Goal: Information Seeking & Learning: Learn about a topic

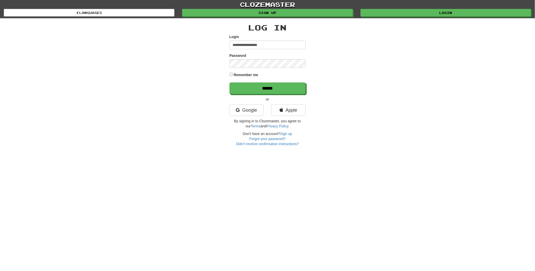
type input "**********"
click at [268, 90] on input "******" at bounding box center [268, 89] width 76 height 12
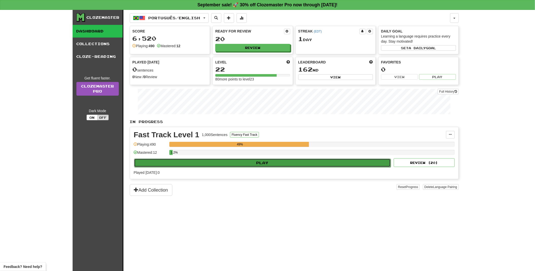
click at [269, 163] on button "Play" at bounding box center [262, 163] width 257 height 9
select select "**"
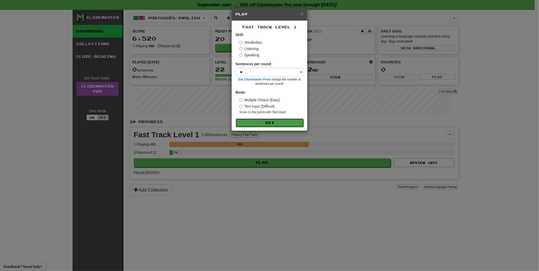
click at [271, 123] on button "Go" at bounding box center [270, 122] width 68 height 9
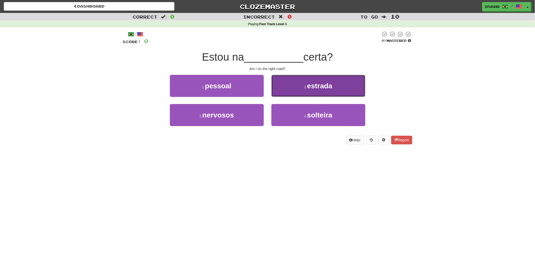
click at [317, 85] on span "estrada" at bounding box center [319, 86] width 25 height 8
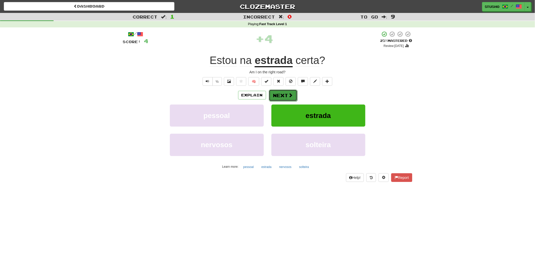
click at [286, 97] on button "Next" at bounding box center [283, 96] width 28 height 12
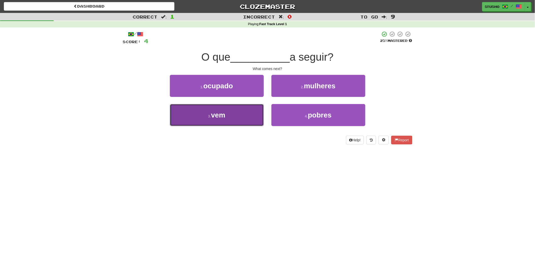
click at [227, 114] on button "3 . vem" at bounding box center [217, 115] width 94 height 22
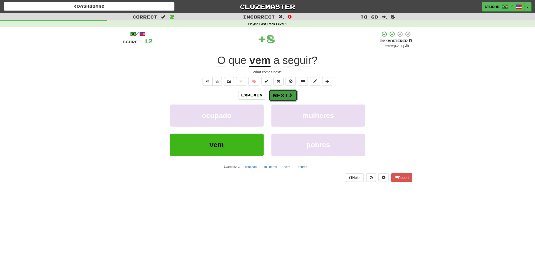
click at [278, 96] on button "Next" at bounding box center [283, 96] width 28 height 12
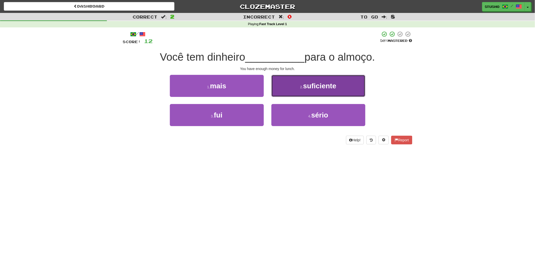
click at [304, 89] on span "suficiente" at bounding box center [319, 86] width 33 height 8
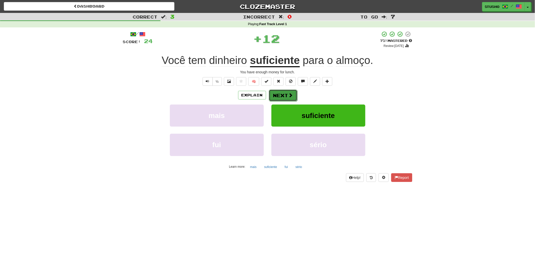
click at [285, 94] on button "Next" at bounding box center [283, 96] width 28 height 12
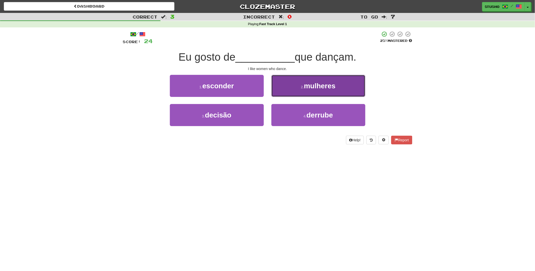
click at [331, 88] on span "mulheres" at bounding box center [320, 86] width 32 height 8
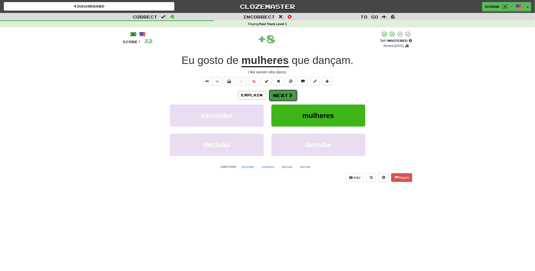
click at [277, 96] on button "Next" at bounding box center [283, 96] width 28 height 12
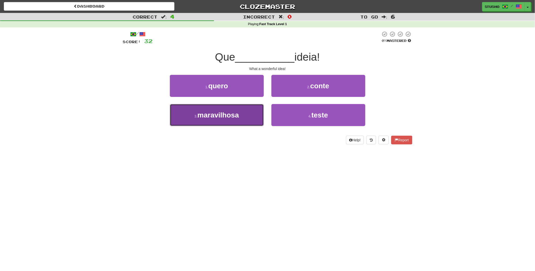
click at [229, 114] on span "maravilhosa" at bounding box center [217, 115] width 41 height 8
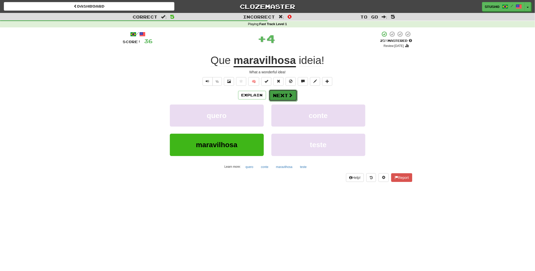
click at [277, 96] on button "Next" at bounding box center [283, 96] width 28 height 12
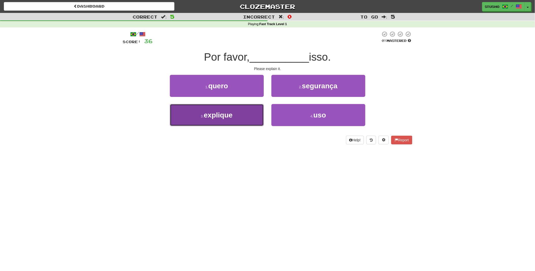
click at [223, 120] on button "3 . explique" at bounding box center [217, 115] width 94 height 22
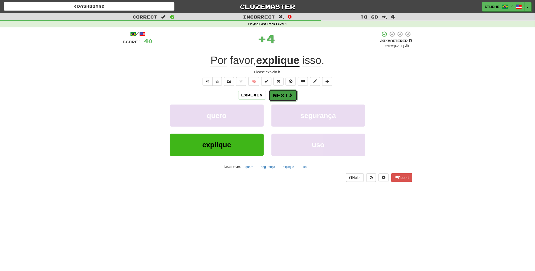
click at [284, 94] on button "Next" at bounding box center [283, 96] width 28 height 12
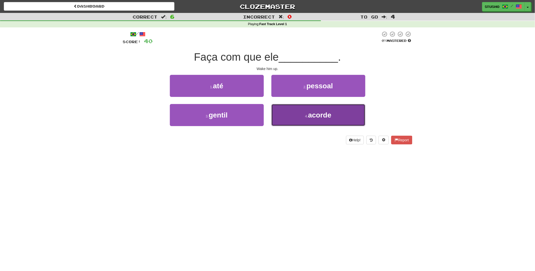
click at [305, 117] on small "4 ." at bounding box center [306, 116] width 3 height 4
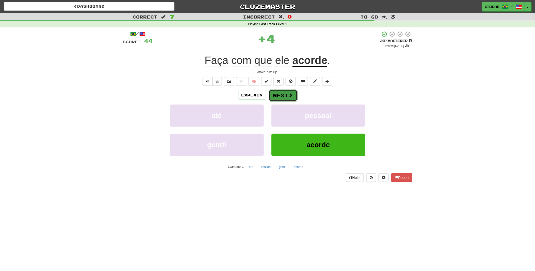
click at [286, 97] on button "Next" at bounding box center [283, 96] width 28 height 12
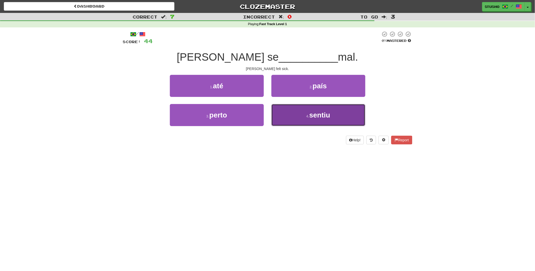
click at [310, 117] on span "sentiu" at bounding box center [319, 115] width 21 height 8
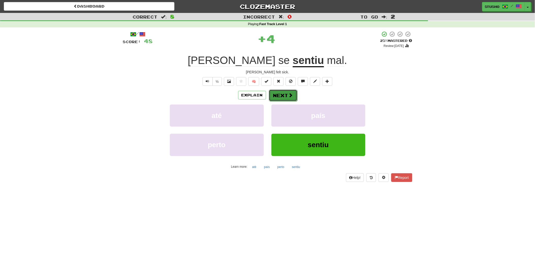
click at [287, 96] on button "Next" at bounding box center [283, 96] width 28 height 12
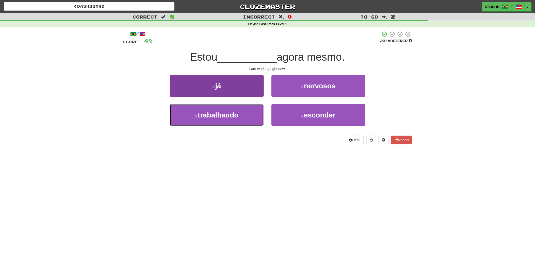
click at [213, 117] on span "trabalhando" at bounding box center [218, 115] width 41 height 8
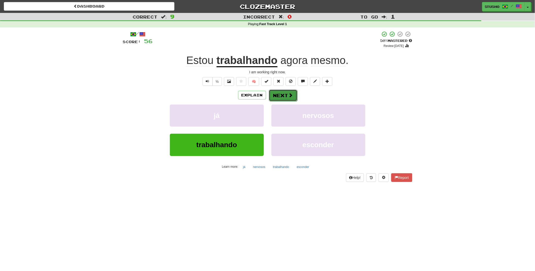
click at [278, 95] on button "Next" at bounding box center [283, 96] width 28 height 12
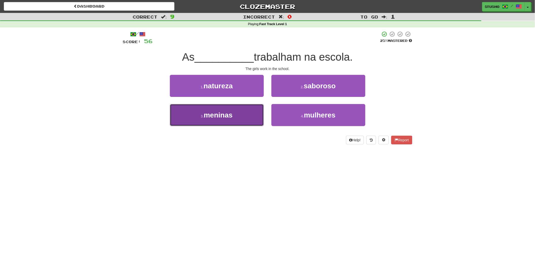
click at [234, 118] on button "3 . meninas" at bounding box center [217, 115] width 94 height 22
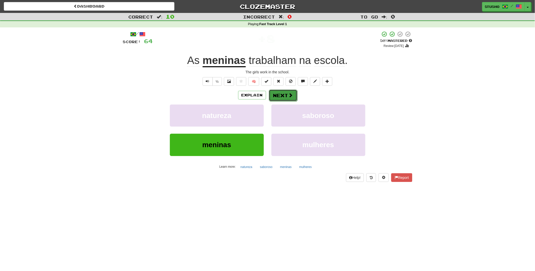
click at [279, 96] on button "Next" at bounding box center [283, 96] width 28 height 12
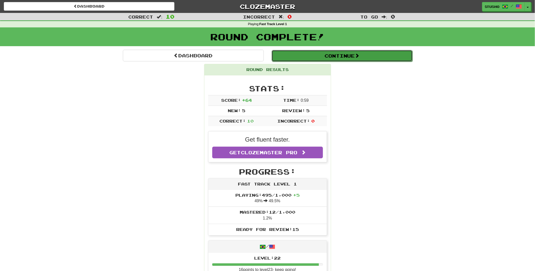
click at [340, 58] on button "Continue" at bounding box center [341, 56] width 141 height 12
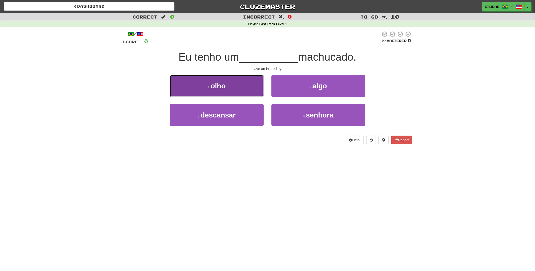
click at [238, 89] on button "1 . olho" at bounding box center [217, 86] width 94 height 22
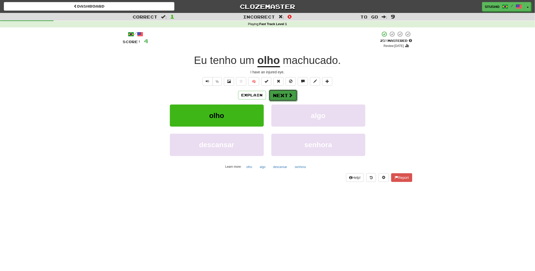
click at [285, 94] on button "Next" at bounding box center [283, 96] width 28 height 12
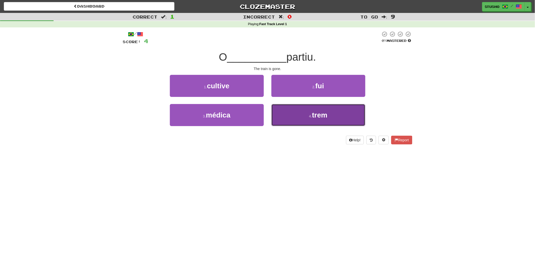
click at [316, 120] on button "4 . trem" at bounding box center [318, 115] width 94 height 22
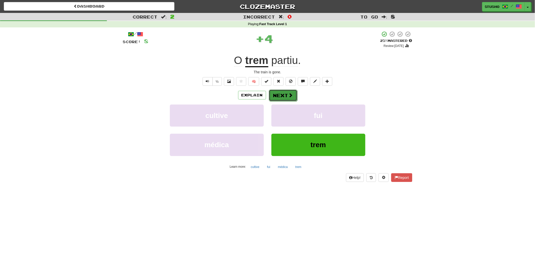
click at [284, 96] on button "Next" at bounding box center [283, 96] width 28 height 12
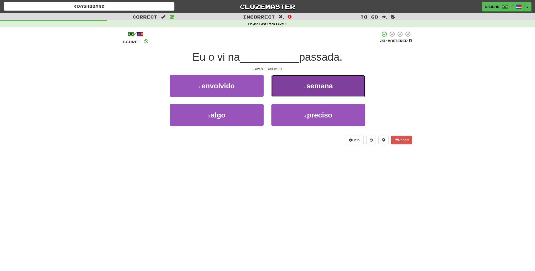
click at [312, 86] on span "semana" at bounding box center [319, 86] width 26 height 8
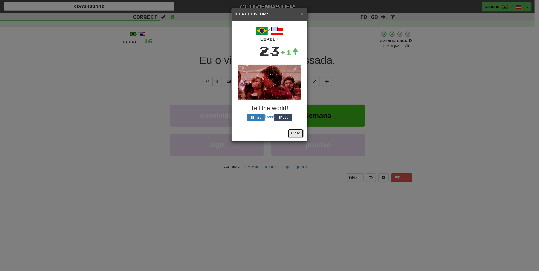
click at [295, 131] on button "Close" at bounding box center [296, 133] width 16 height 9
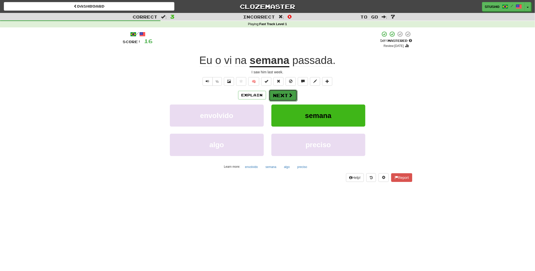
click at [283, 95] on button "Next" at bounding box center [283, 96] width 28 height 12
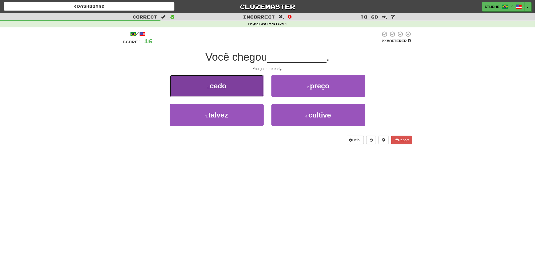
click at [232, 85] on button "1 . cedo" at bounding box center [217, 86] width 94 height 22
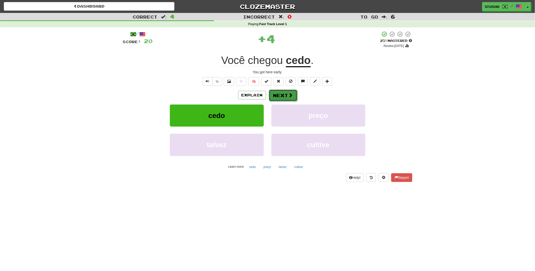
click at [287, 95] on button "Next" at bounding box center [283, 96] width 28 height 12
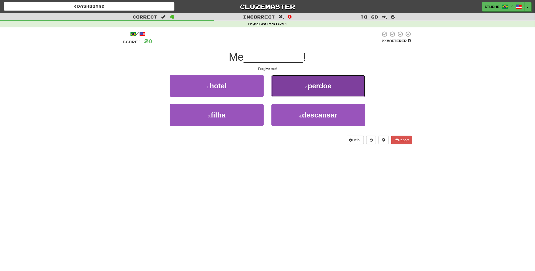
click at [315, 87] on span "perdoe" at bounding box center [320, 86] width 24 height 8
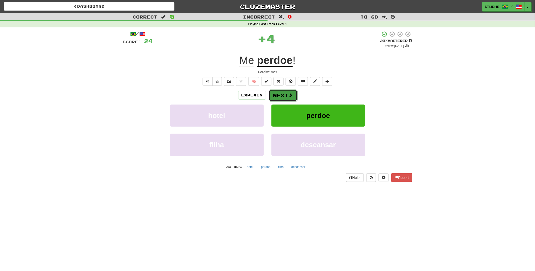
click at [285, 93] on button "Next" at bounding box center [283, 96] width 28 height 12
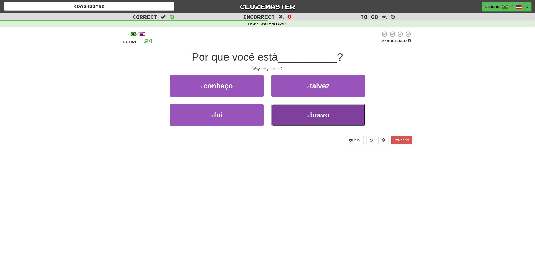
click at [309, 117] on small "4 ." at bounding box center [308, 116] width 3 height 4
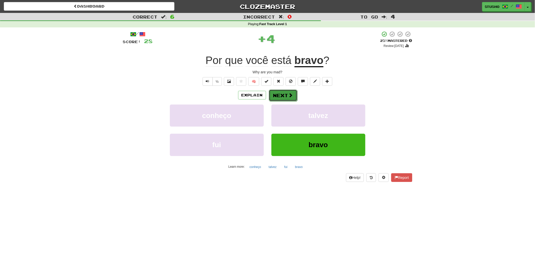
click at [279, 94] on button "Next" at bounding box center [283, 96] width 28 height 12
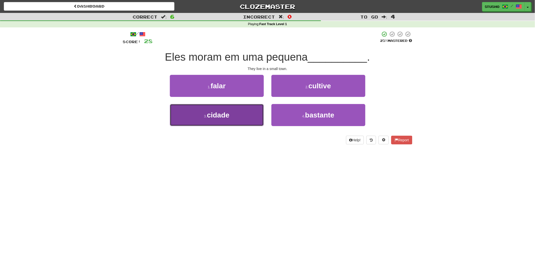
click at [236, 113] on button "3 . cidade" at bounding box center [217, 115] width 94 height 22
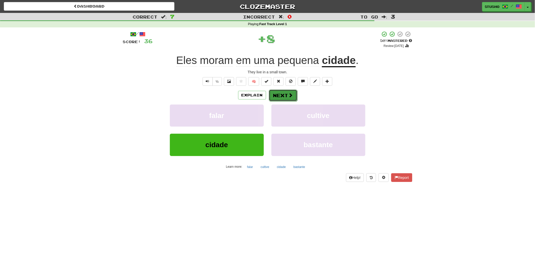
click at [279, 94] on button "Next" at bounding box center [283, 96] width 28 height 12
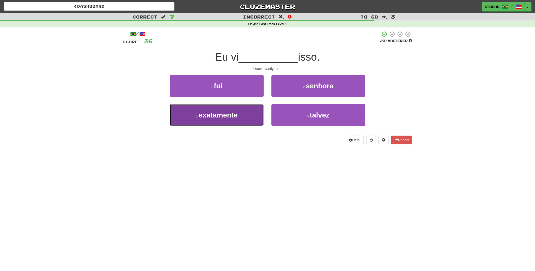
click at [230, 117] on span "exatamente" at bounding box center [217, 115] width 39 height 8
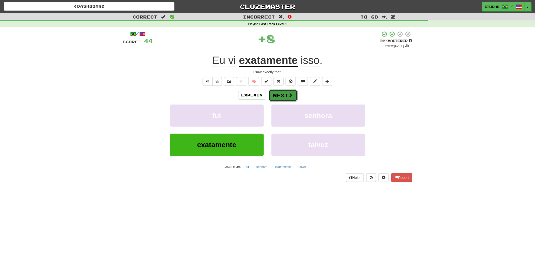
click at [278, 93] on button "Next" at bounding box center [283, 96] width 28 height 12
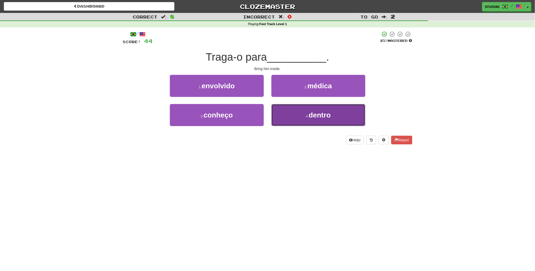
click at [315, 117] on span "dentro" at bounding box center [320, 115] width 22 height 8
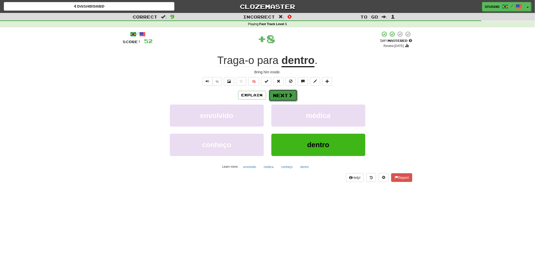
click at [283, 95] on button "Next" at bounding box center [283, 96] width 28 height 12
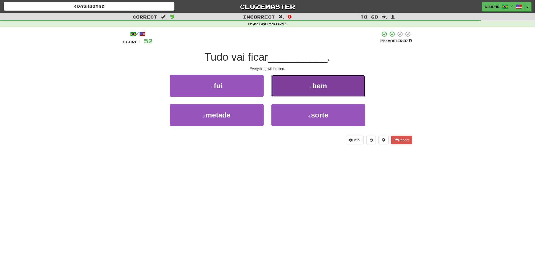
click at [324, 84] on span "bem" at bounding box center [319, 86] width 15 height 8
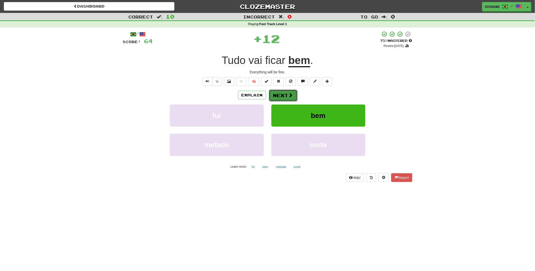
click at [280, 95] on button "Next" at bounding box center [283, 96] width 28 height 12
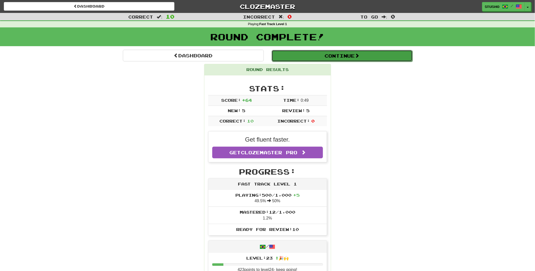
click at [334, 55] on button "Continue" at bounding box center [341, 56] width 141 height 12
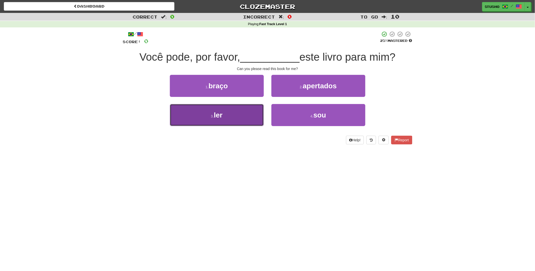
click at [217, 117] on span "ler" at bounding box center [218, 115] width 9 height 8
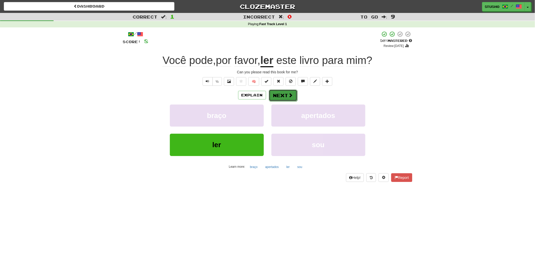
click at [280, 95] on button "Next" at bounding box center [283, 96] width 28 height 12
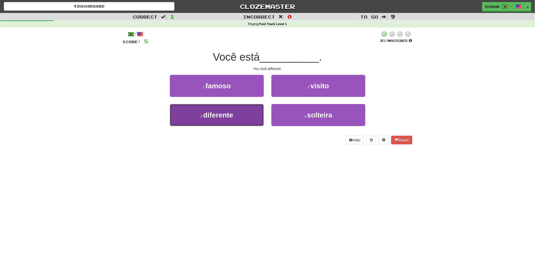
click at [232, 117] on span "diferente" at bounding box center [218, 115] width 30 height 8
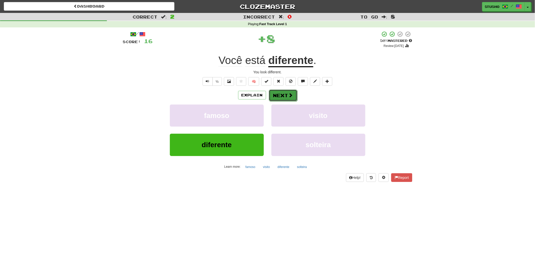
click at [281, 95] on button "Next" at bounding box center [283, 96] width 28 height 12
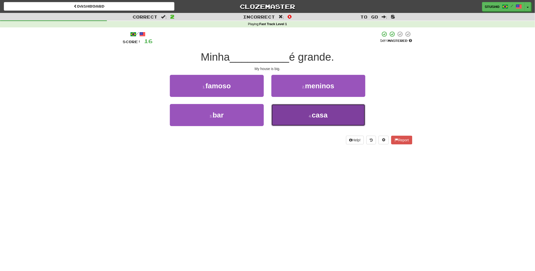
click at [310, 117] on small "4 ." at bounding box center [310, 116] width 3 height 4
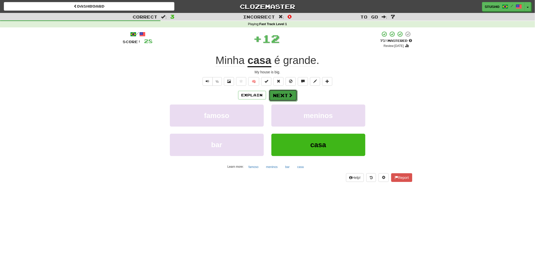
click at [288, 95] on span at bounding box center [290, 95] width 5 height 5
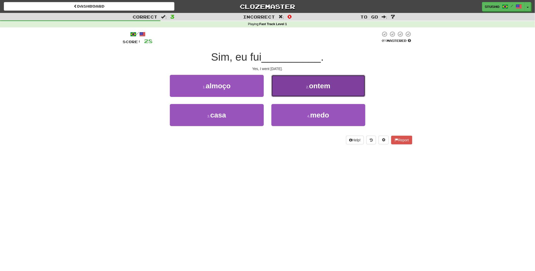
click at [316, 89] on span "ontem" at bounding box center [319, 86] width 21 height 8
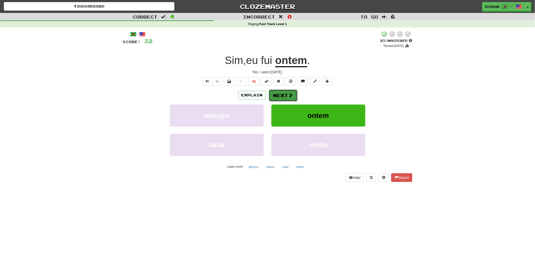
click at [283, 94] on button "Next" at bounding box center [283, 96] width 28 height 12
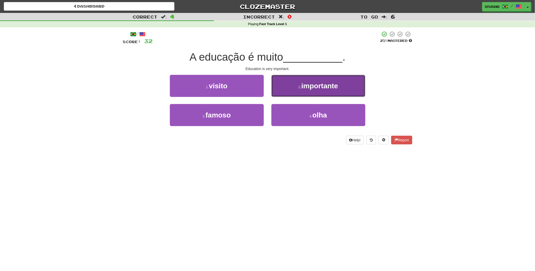
click at [316, 89] on span "importante" at bounding box center [319, 86] width 37 height 8
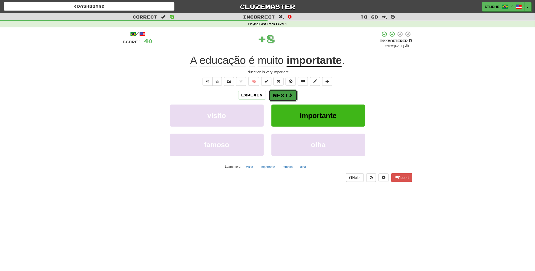
click at [286, 95] on button "Next" at bounding box center [283, 96] width 28 height 12
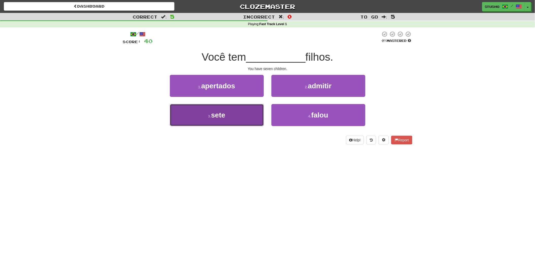
click at [236, 115] on button "3 . sete" at bounding box center [217, 115] width 94 height 22
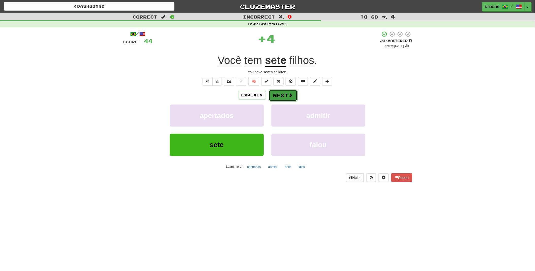
click at [280, 95] on button "Next" at bounding box center [283, 96] width 28 height 12
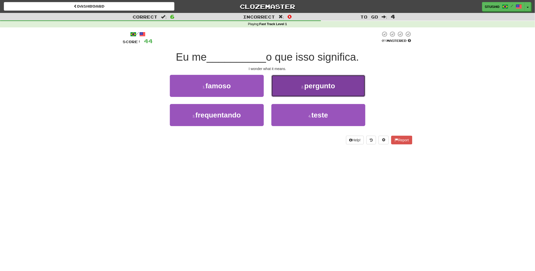
click at [320, 87] on span "pergunto" at bounding box center [319, 86] width 31 height 8
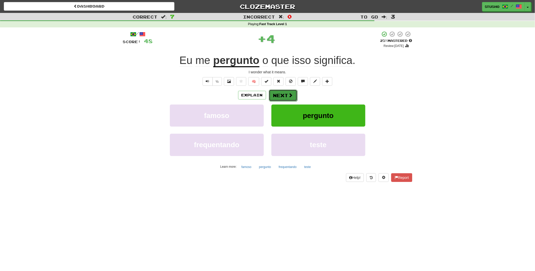
click at [282, 95] on button "Next" at bounding box center [283, 96] width 28 height 12
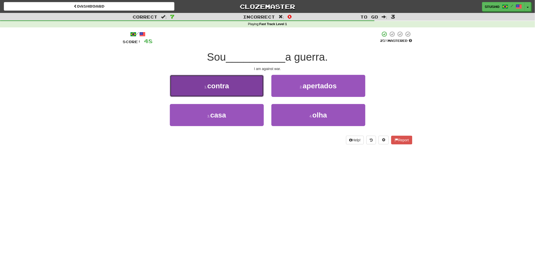
click at [230, 89] on button "1 . contra" at bounding box center [217, 86] width 94 height 22
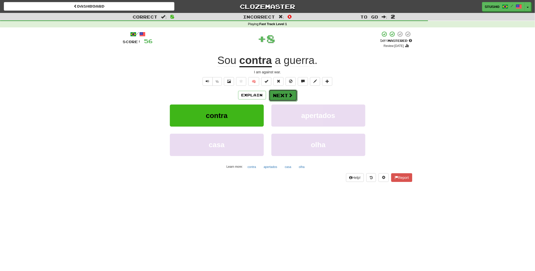
click at [288, 95] on span at bounding box center [290, 95] width 5 height 5
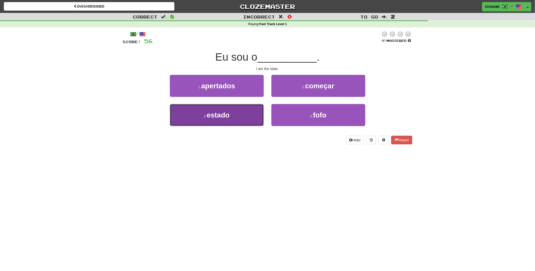
click at [237, 116] on button "3 . estado" at bounding box center [217, 115] width 94 height 22
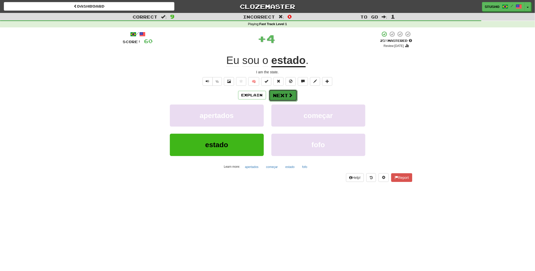
click at [278, 93] on button "Next" at bounding box center [283, 96] width 28 height 12
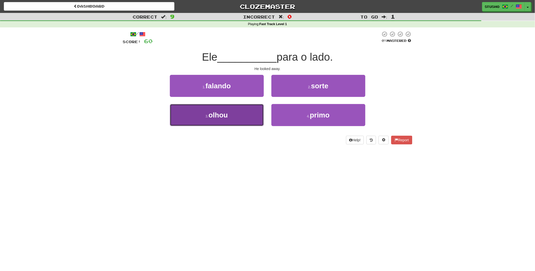
click at [227, 116] on span "olhou" at bounding box center [217, 115] width 19 height 8
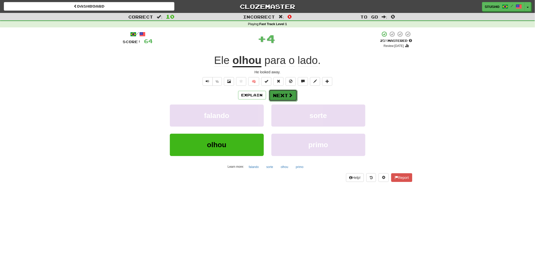
click at [276, 97] on button "Next" at bounding box center [283, 96] width 28 height 12
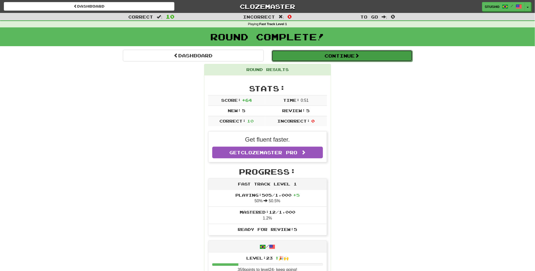
click at [349, 54] on button "Continue" at bounding box center [341, 56] width 141 height 12
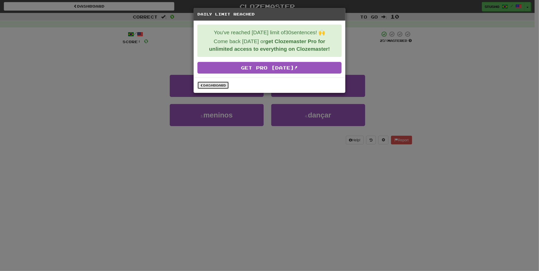
click at [213, 84] on link "Dashboard" at bounding box center [212, 85] width 31 height 8
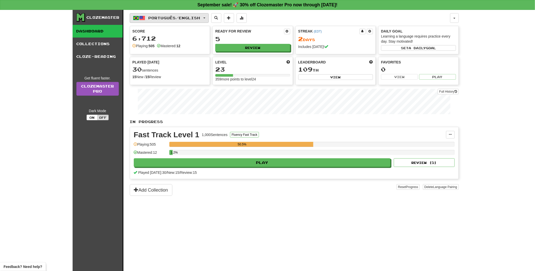
click at [209, 17] on button "Português / English" at bounding box center [169, 18] width 79 height 10
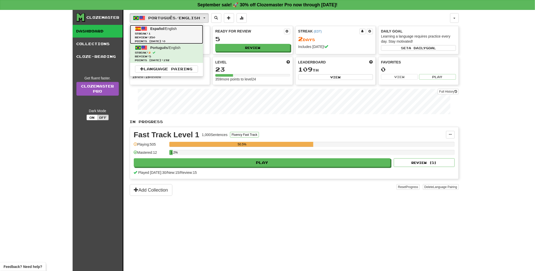
click at [176, 35] on span "Streak: 1" at bounding box center [166, 34] width 63 height 4
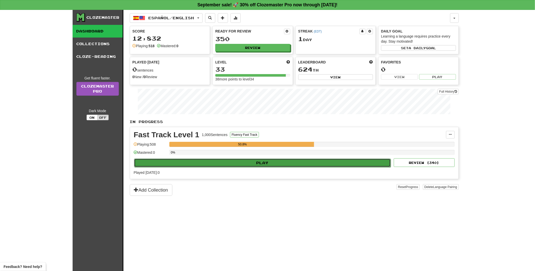
click at [265, 163] on button "Play" at bounding box center [262, 163] width 257 height 9
select select "**"
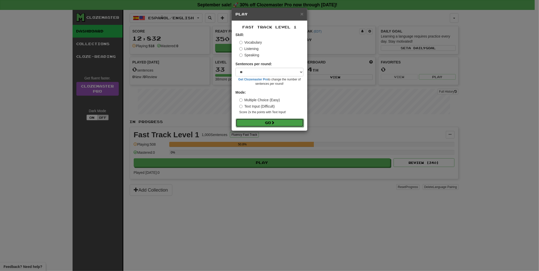
click at [264, 122] on button "Go" at bounding box center [270, 122] width 68 height 9
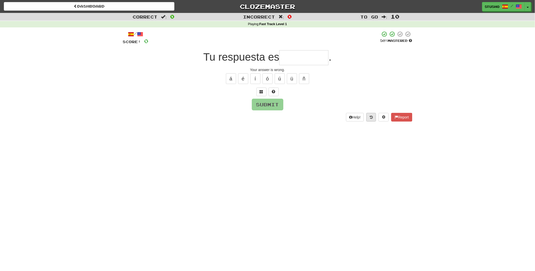
type input "*"
type input "**********"
click at [267, 106] on button "Submit" at bounding box center [267, 105] width 31 height 12
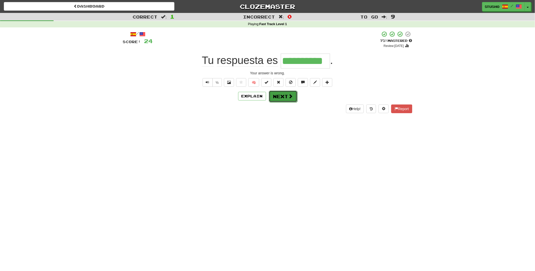
click at [282, 96] on button "Next" at bounding box center [283, 97] width 28 height 12
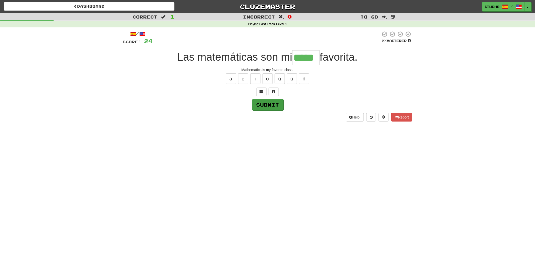
type input "*****"
click at [268, 105] on button "Submit" at bounding box center [267, 105] width 31 height 12
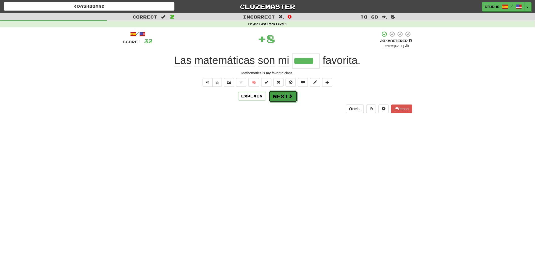
click at [282, 96] on button "Next" at bounding box center [283, 97] width 28 height 12
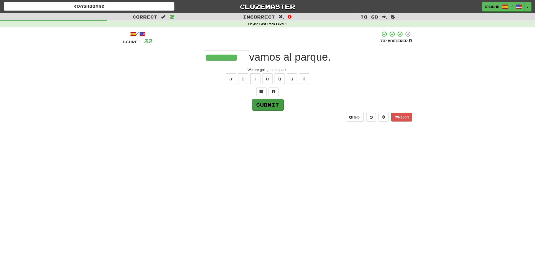
type input "********"
click at [268, 104] on button "Submit" at bounding box center [267, 105] width 31 height 12
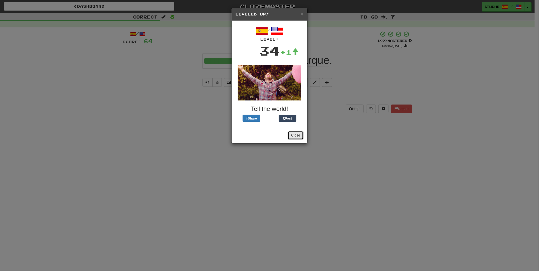
click at [294, 135] on button "Close" at bounding box center [296, 135] width 16 height 9
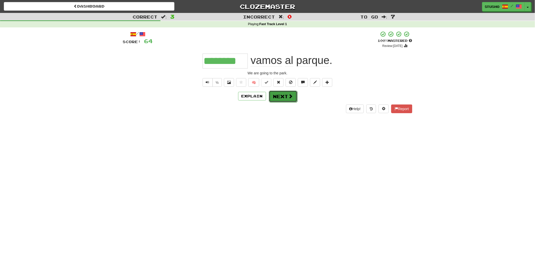
click at [280, 95] on button "Next" at bounding box center [283, 97] width 28 height 12
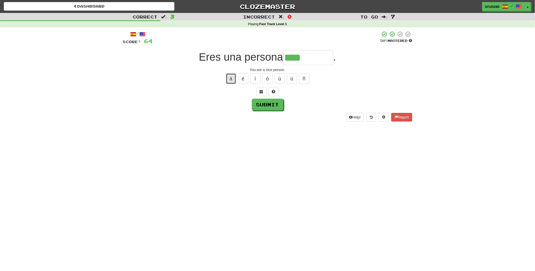
click at [232, 79] on button "á" at bounding box center [231, 78] width 10 height 11
click at [265, 105] on button "Submit" at bounding box center [267, 105] width 31 height 12
type input "*********"
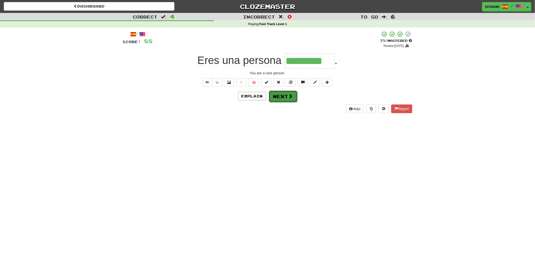
click at [279, 98] on button "Next" at bounding box center [283, 97] width 28 height 12
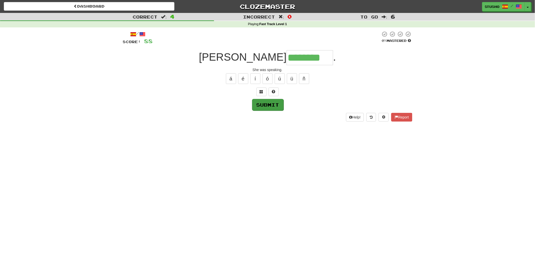
type input "********"
click at [269, 105] on button "Submit" at bounding box center [267, 105] width 31 height 12
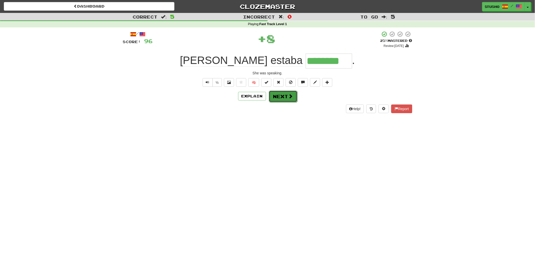
click at [282, 97] on button "Next" at bounding box center [283, 97] width 28 height 12
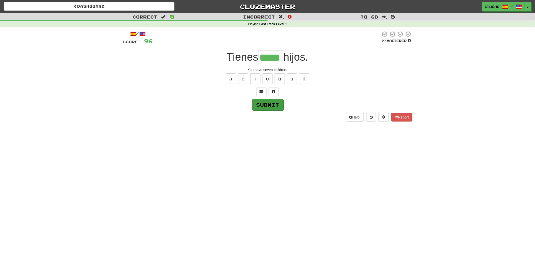
type input "*****"
click at [268, 106] on button "Submit" at bounding box center [267, 105] width 31 height 12
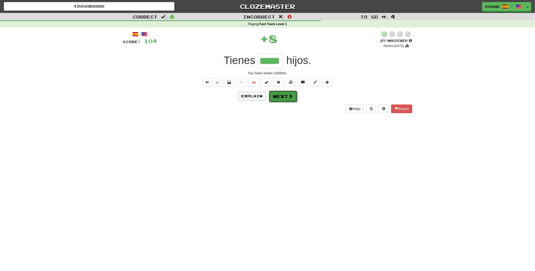
click at [278, 98] on button "Next" at bounding box center [283, 97] width 28 height 12
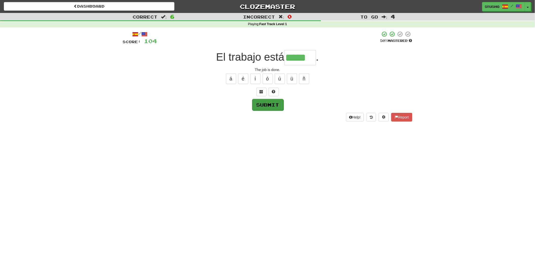
type input "*****"
click at [269, 106] on button "Submit" at bounding box center [267, 105] width 31 height 12
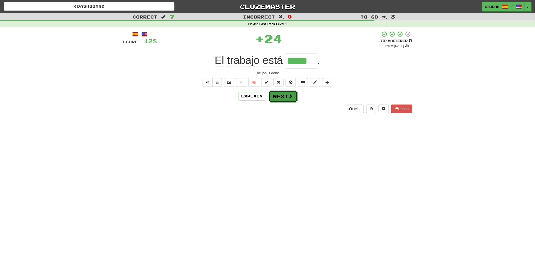
click at [280, 96] on button "Next" at bounding box center [283, 97] width 28 height 12
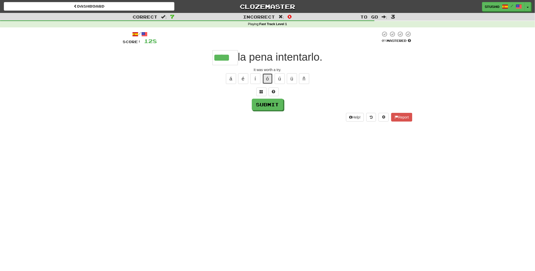
click at [268, 79] on button "ó" at bounding box center [267, 78] width 10 height 11
type input "*****"
click at [262, 105] on button "Submit" at bounding box center [267, 105] width 31 height 12
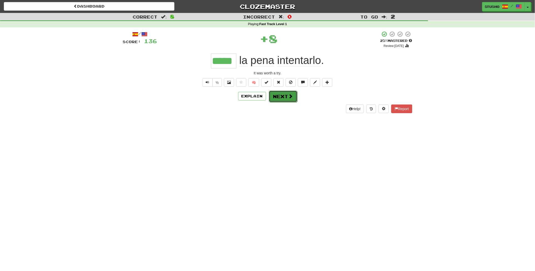
click at [283, 96] on button "Next" at bounding box center [283, 97] width 28 height 12
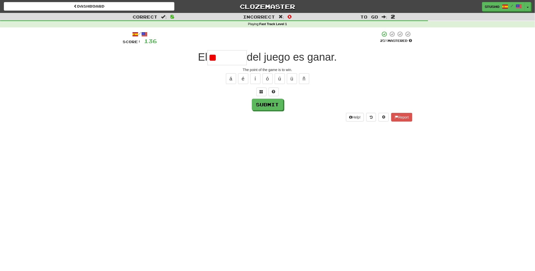
type input "*"
type input "********"
click at [271, 103] on button "Submit" at bounding box center [267, 105] width 31 height 12
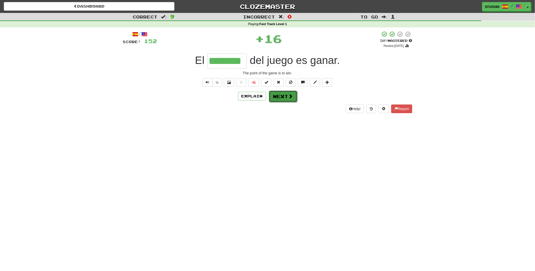
click at [283, 96] on button "Next" at bounding box center [283, 97] width 28 height 12
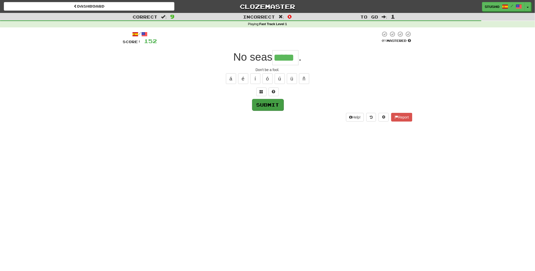
type input "*****"
click at [267, 106] on button "Submit" at bounding box center [267, 105] width 31 height 12
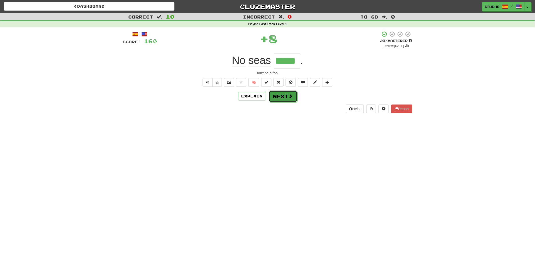
click at [276, 95] on button "Next" at bounding box center [283, 97] width 28 height 12
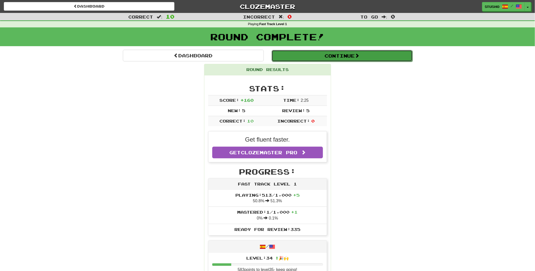
click at [349, 56] on button "Continue" at bounding box center [341, 56] width 141 height 12
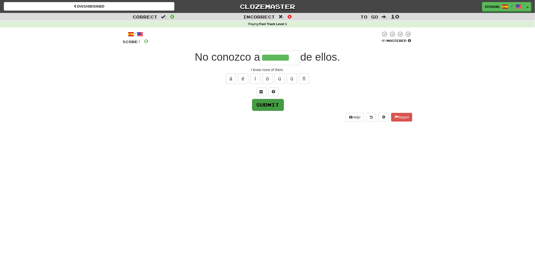
type input "*******"
click at [263, 103] on button "Submit" at bounding box center [267, 105] width 31 height 12
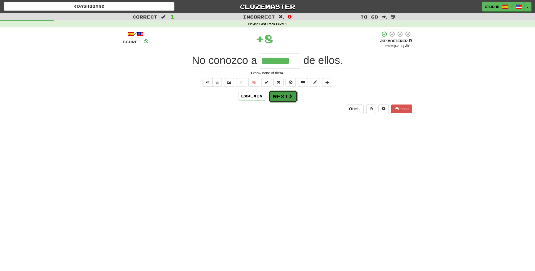
click at [280, 96] on button "Next" at bounding box center [283, 97] width 28 height 12
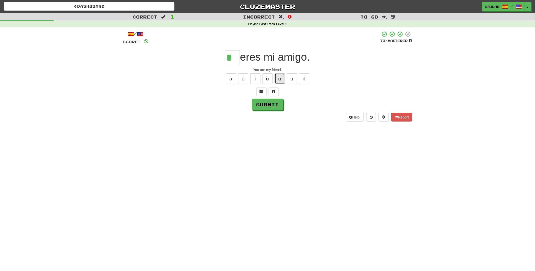
click at [281, 77] on button "ú" at bounding box center [280, 78] width 10 height 11
type input "**"
click at [269, 106] on button "Submit" at bounding box center [267, 105] width 31 height 12
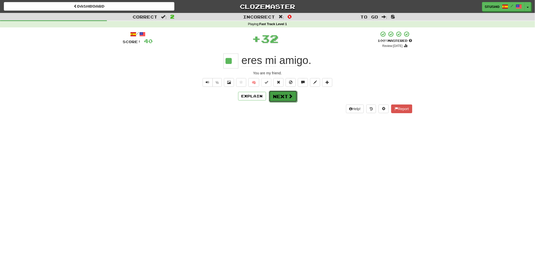
click at [280, 96] on button "Next" at bounding box center [283, 97] width 28 height 12
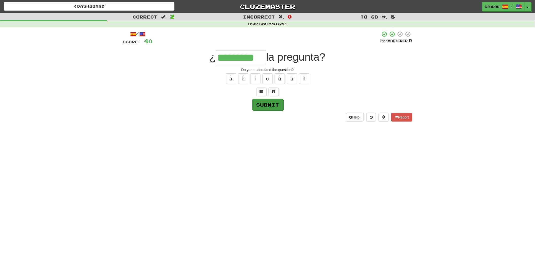
type input "*********"
click at [274, 104] on button "Submit" at bounding box center [267, 105] width 31 height 12
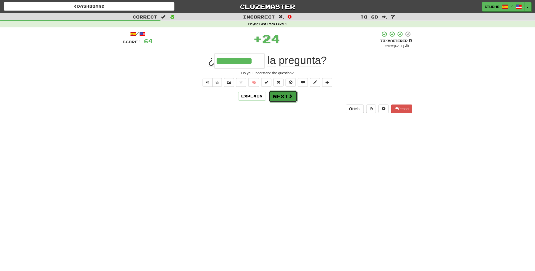
click at [276, 97] on button "Next" at bounding box center [283, 97] width 28 height 12
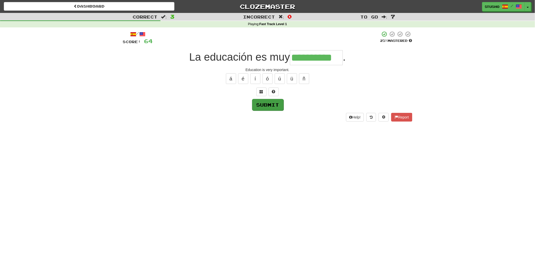
type input "**********"
click at [268, 103] on button "Submit" at bounding box center [267, 105] width 31 height 12
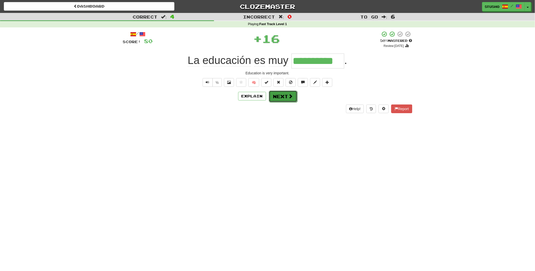
click at [277, 96] on button "Next" at bounding box center [283, 97] width 28 height 12
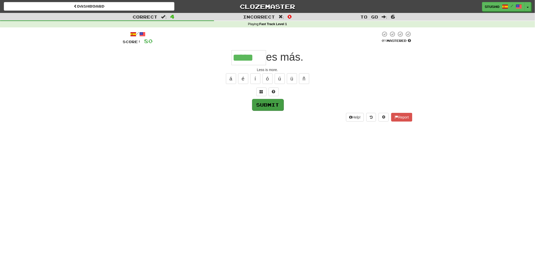
type input "*****"
click at [275, 103] on button "Submit" at bounding box center [267, 105] width 31 height 12
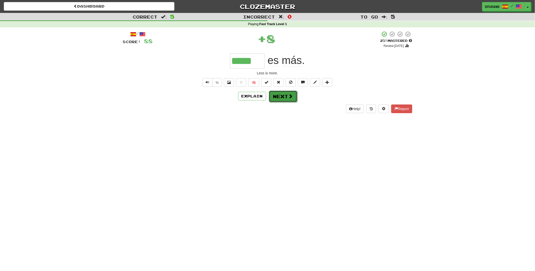
click at [275, 95] on button "Next" at bounding box center [283, 97] width 28 height 12
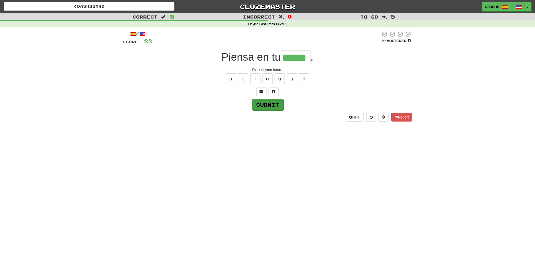
type input "******"
click at [265, 101] on button "Submit" at bounding box center [267, 105] width 31 height 12
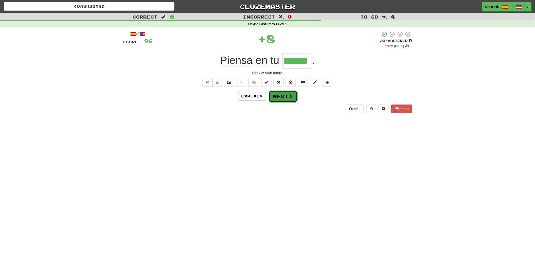
click at [277, 97] on button "Next" at bounding box center [283, 97] width 28 height 12
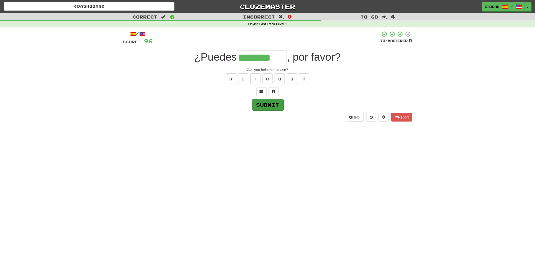
type input "********"
click at [267, 103] on button "Submit" at bounding box center [267, 105] width 31 height 12
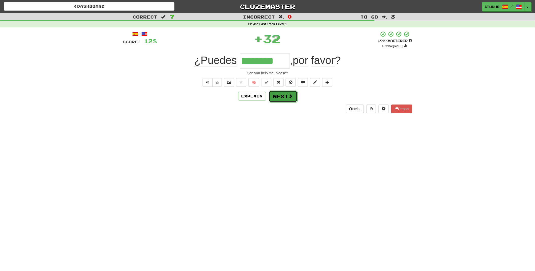
click at [279, 96] on button "Next" at bounding box center [283, 97] width 28 height 12
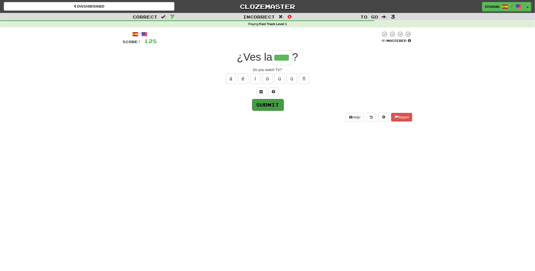
type input "****"
click at [272, 106] on button "Submit" at bounding box center [267, 105] width 31 height 12
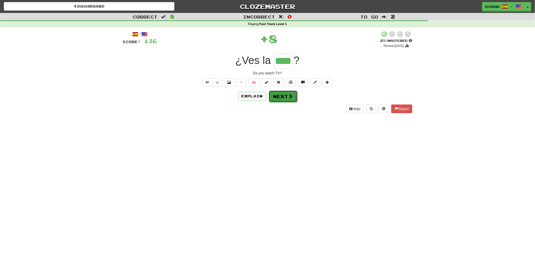
click at [287, 96] on button "Next" at bounding box center [283, 97] width 28 height 12
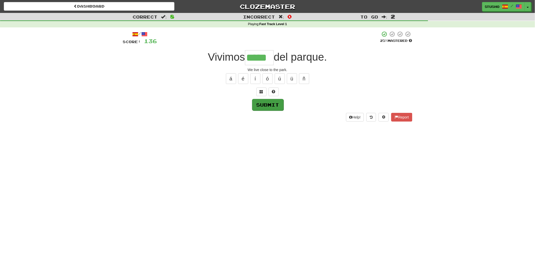
type input "*****"
click at [270, 105] on button "Submit" at bounding box center [267, 105] width 31 height 12
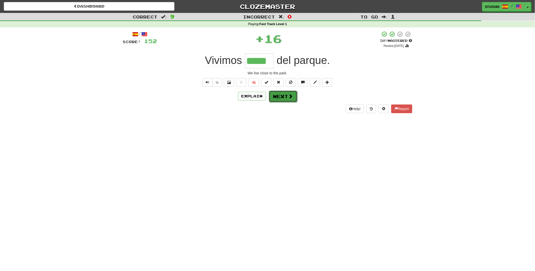
click at [281, 97] on button "Next" at bounding box center [283, 97] width 28 height 12
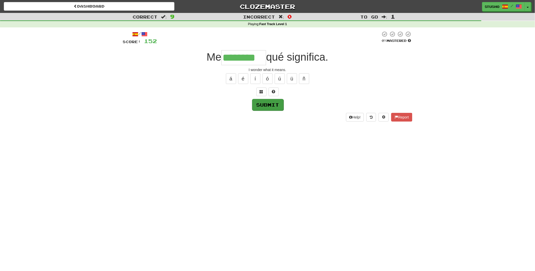
type input "********"
click at [266, 103] on button "Submit" at bounding box center [267, 105] width 31 height 12
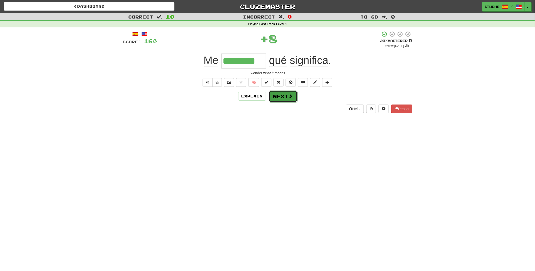
click at [279, 97] on button "Next" at bounding box center [283, 97] width 28 height 12
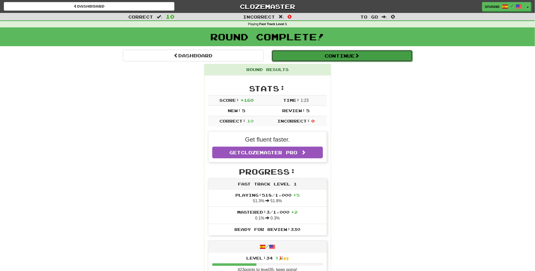
click at [343, 56] on button "Continue" at bounding box center [341, 56] width 141 height 12
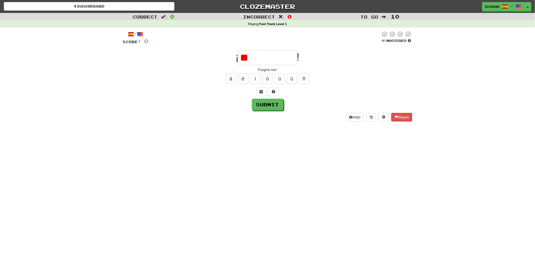
type input "*"
click at [269, 80] on button "ó" at bounding box center [267, 78] width 10 height 11
type input "*********"
click at [269, 105] on button "Submit" at bounding box center [267, 105] width 31 height 12
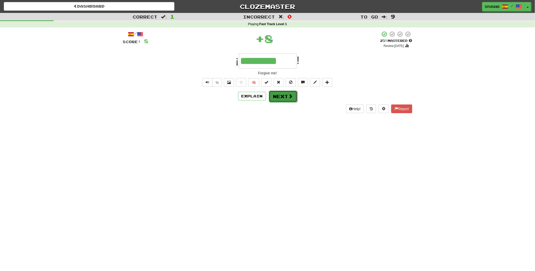
click at [281, 96] on button "Next" at bounding box center [283, 97] width 28 height 12
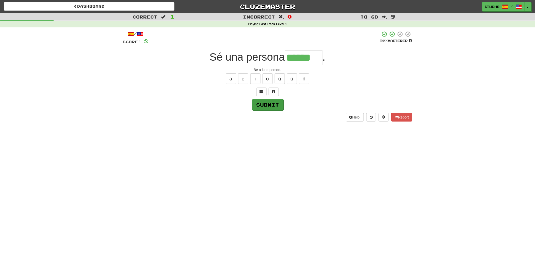
type input "******"
click at [275, 106] on button "Submit" at bounding box center [267, 105] width 31 height 12
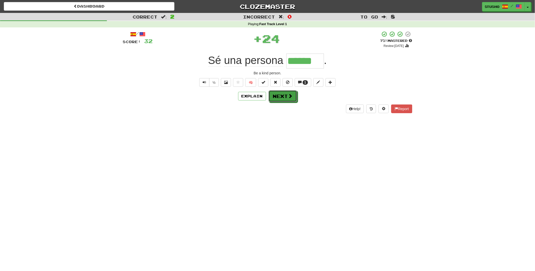
click at [279, 98] on button "Next" at bounding box center [282, 96] width 28 height 12
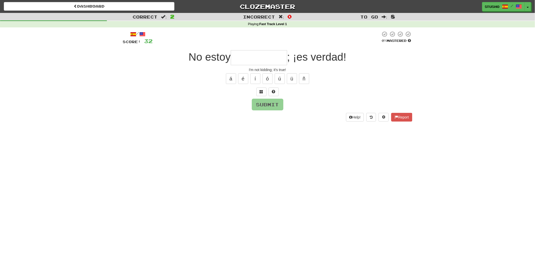
type input "*"
type input "*********"
click at [272, 105] on button "Submit" at bounding box center [267, 105] width 31 height 12
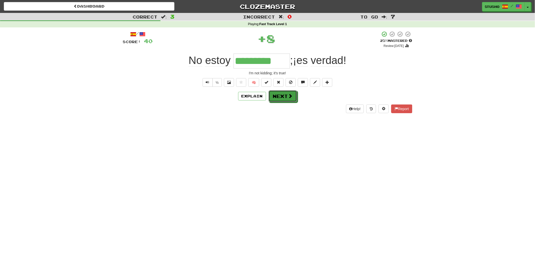
drag, startPoint x: 278, startPoint y: 95, endPoint x: 280, endPoint y: 104, distance: 8.4
click at [280, 104] on div "/ Score: 40 + 8 25 % Mastered Review: 2025-09-17 No estoy ********* ; ¡es verda…" at bounding box center [267, 72] width 289 height 82
click at [279, 98] on button "Next" at bounding box center [283, 97] width 28 height 12
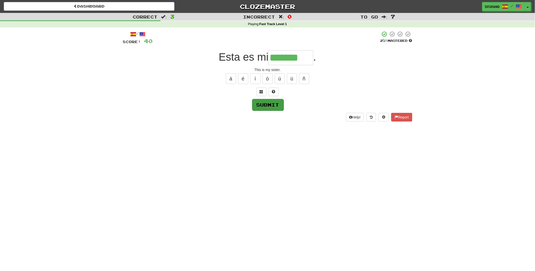
type input "*******"
click at [264, 103] on button "Submit" at bounding box center [267, 105] width 31 height 12
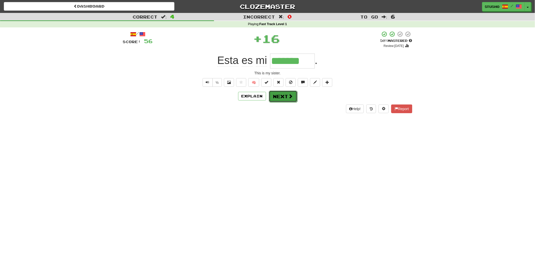
click at [285, 97] on button "Next" at bounding box center [283, 97] width 28 height 12
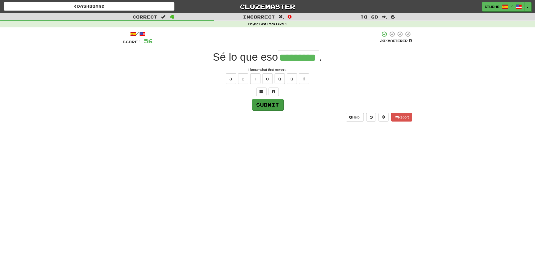
type input "*********"
click at [267, 104] on button "Submit" at bounding box center [267, 105] width 31 height 12
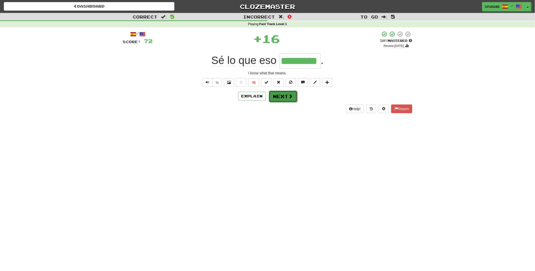
click at [283, 97] on button "Next" at bounding box center [283, 97] width 28 height 12
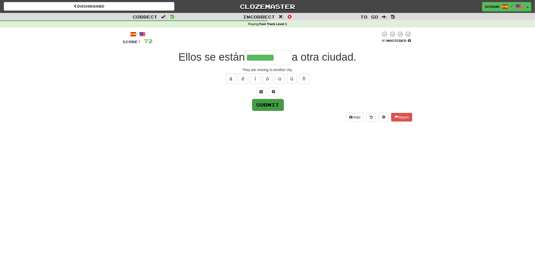
type input "*******"
click at [261, 105] on button "Submit" at bounding box center [267, 105] width 31 height 12
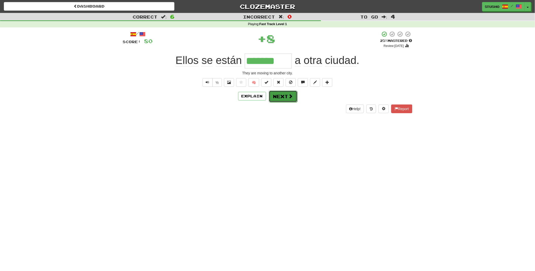
click at [276, 97] on button "Next" at bounding box center [283, 97] width 28 height 12
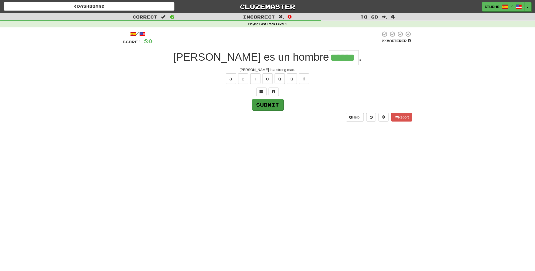
type input "******"
click at [270, 103] on button "Submit" at bounding box center [267, 105] width 31 height 12
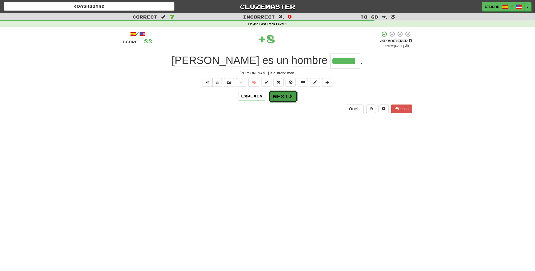
click at [280, 97] on button "Next" at bounding box center [283, 97] width 28 height 12
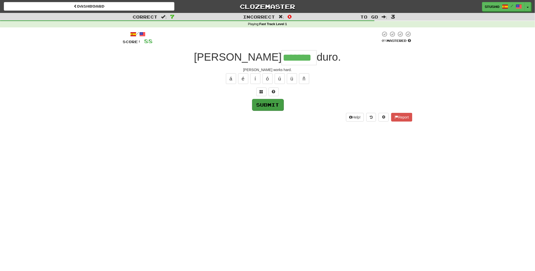
type input "*******"
click at [266, 102] on button "Submit" at bounding box center [267, 105] width 31 height 12
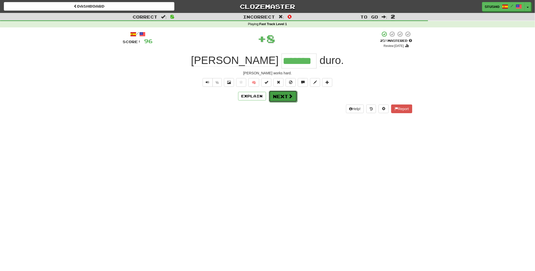
click at [278, 96] on button "Next" at bounding box center [283, 97] width 28 height 12
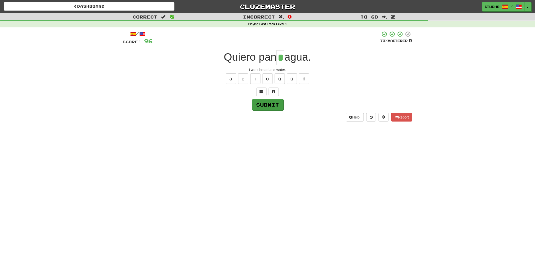
type input "*"
click at [258, 105] on button "Submit" at bounding box center [267, 105] width 31 height 12
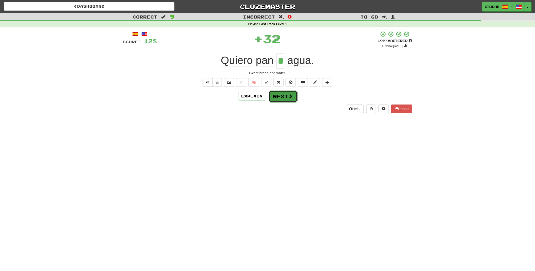
click at [284, 95] on button "Next" at bounding box center [283, 97] width 28 height 12
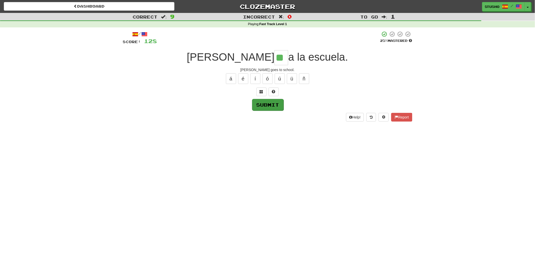
type input "**"
click at [274, 107] on button "Submit" at bounding box center [267, 105] width 31 height 12
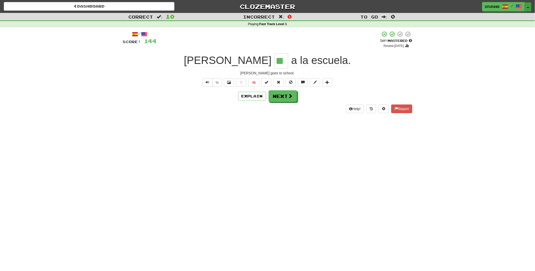
click at [528, 7] on span "button" at bounding box center [528, 7] width 2 height 1
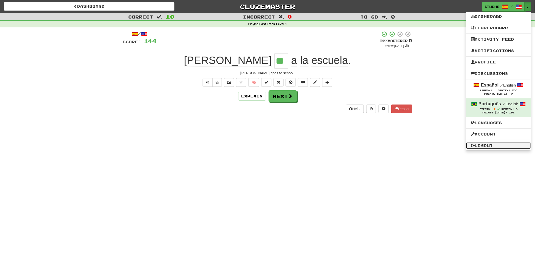
click at [483, 144] on link "Logout" at bounding box center [498, 145] width 65 height 7
